Goal: Communication & Community: Answer question/provide support

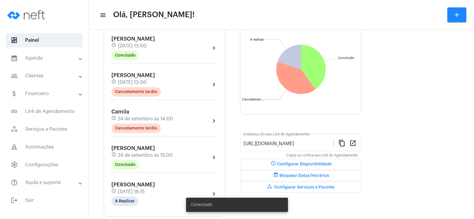
scroll to position [89, 0]
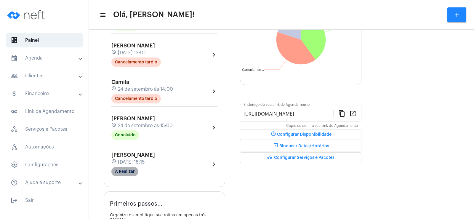
click at [120, 170] on mat-chip "A Realizar" at bounding box center [124, 171] width 27 height 9
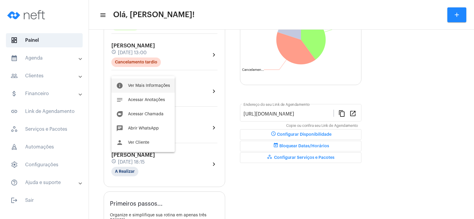
click at [145, 88] on button "info Ver Mais Informações" at bounding box center [142, 85] width 63 height 14
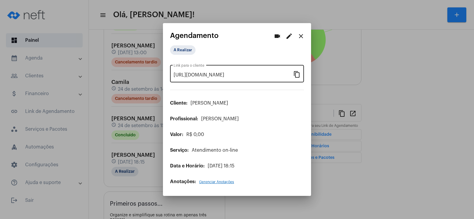
click at [297, 75] on mat-icon "content_copy" at bounding box center [296, 73] width 7 height 7
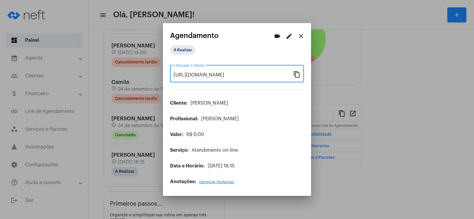
click at [274, 35] on mat-icon "videocam" at bounding box center [276, 36] width 7 height 7
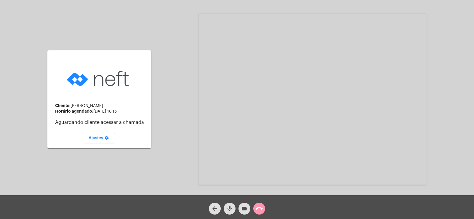
click at [229, 207] on mat-icon "mic" at bounding box center [229, 208] width 7 height 7
click at [248, 207] on button "videocam" at bounding box center [244, 208] width 12 height 12
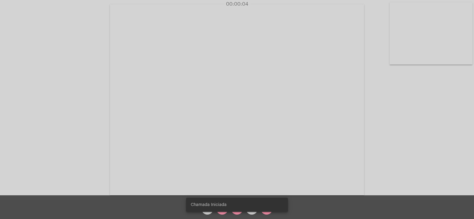
click at [222, 209] on snack-bar-container "Chamada Iniciada" at bounding box center [237, 204] width 102 height 14
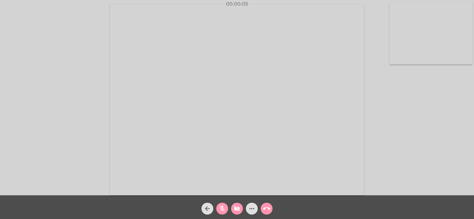
click at [222, 210] on mat-icon "mic_off" at bounding box center [221, 208] width 7 height 7
click at [235, 208] on mat-icon "videocam_off" at bounding box center [236, 208] width 7 height 7
click at [252, 207] on mat-icon "more_horiz" at bounding box center [251, 208] width 7 height 7
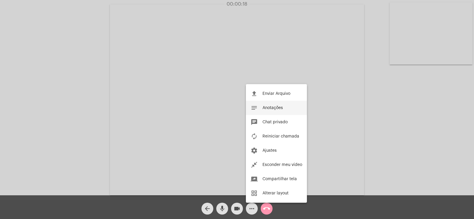
click at [275, 108] on span "Anotações" at bounding box center [272, 108] width 20 height 4
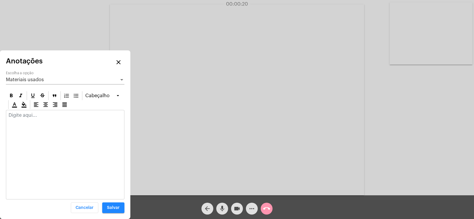
click at [28, 78] on span "Materiais usados" at bounding box center [25, 79] width 38 height 5
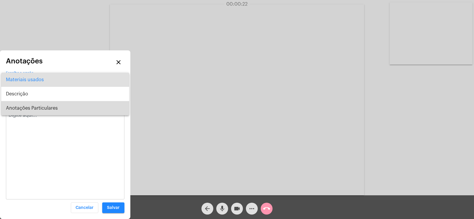
click at [30, 107] on span "Anotações Particulares" at bounding box center [65, 108] width 118 height 14
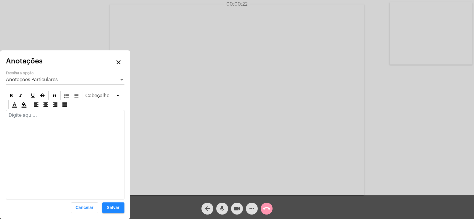
click at [30, 120] on div at bounding box center [65, 116] width 118 height 13
